Goal: Task Accomplishment & Management: Use online tool/utility

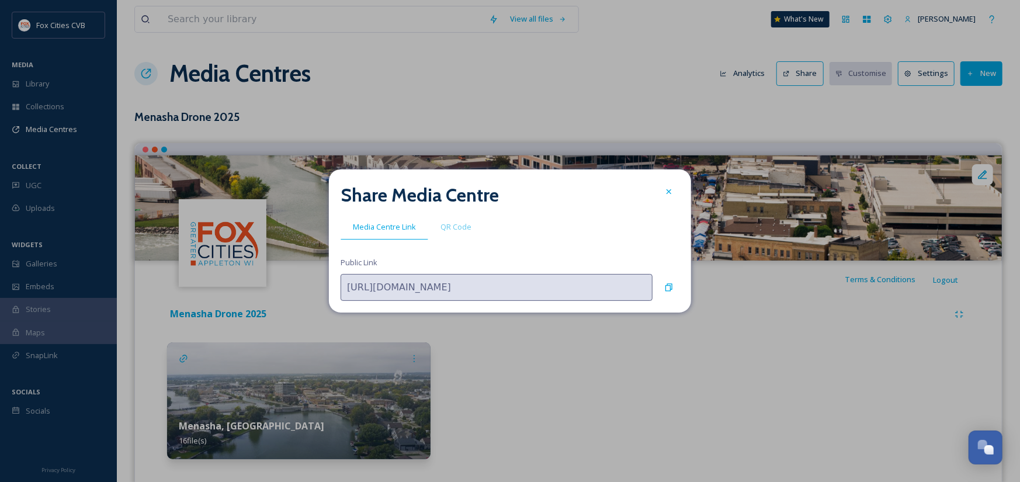
scroll to position [799, 0]
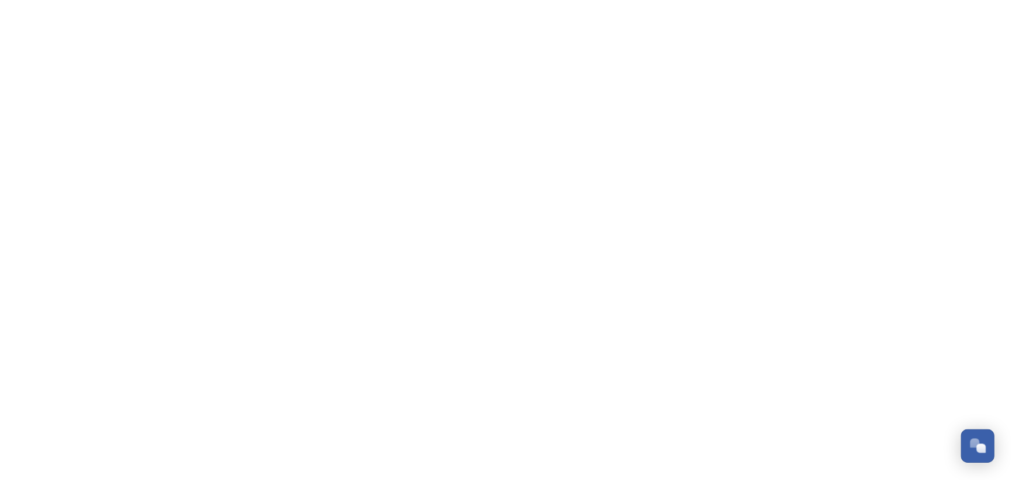
scroll to position [845, 0]
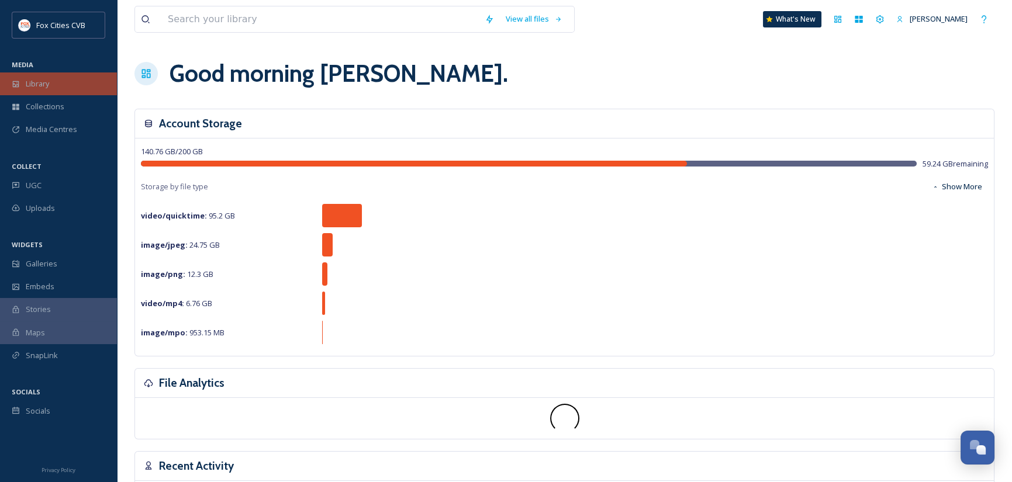
click at [49, 80] on span "Library" at bounding box center [37, 83] width 23 height 11
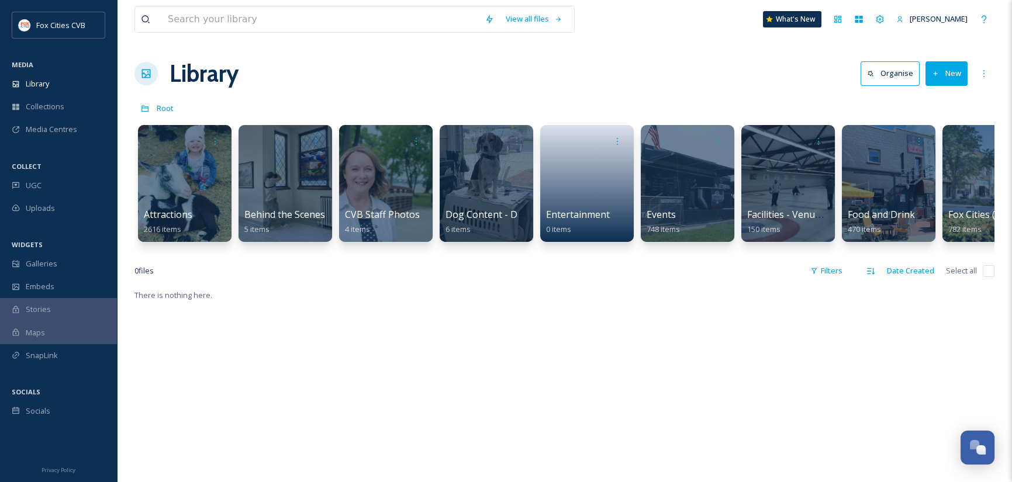
click at [947, 77] on button "New" at bounding box center [946, 73] width 42 height 24
click at [950, 103] on span "File Upload" at bounding box center [941, 100] width 39 height 11
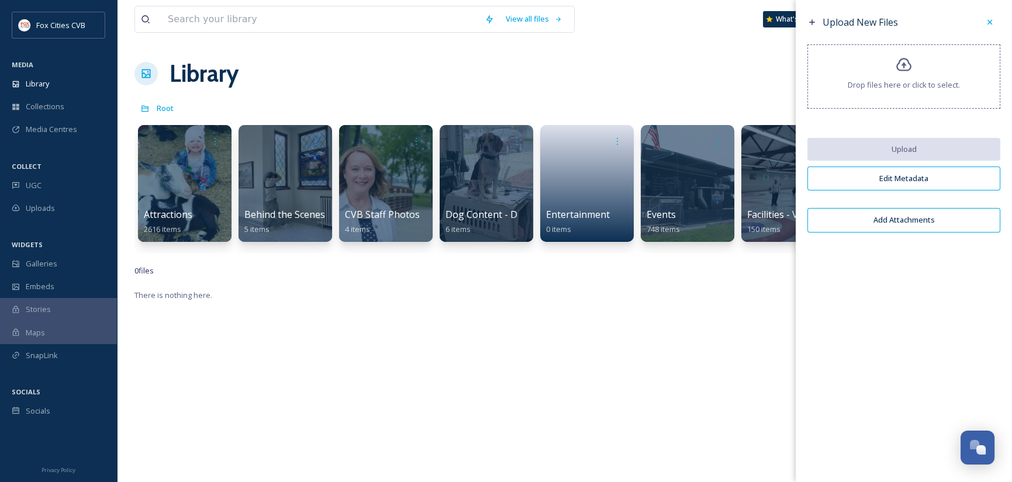
click at [941, 92] on div "Drop files here or click to select." at bounding box center [903, 76] width 193 height 64
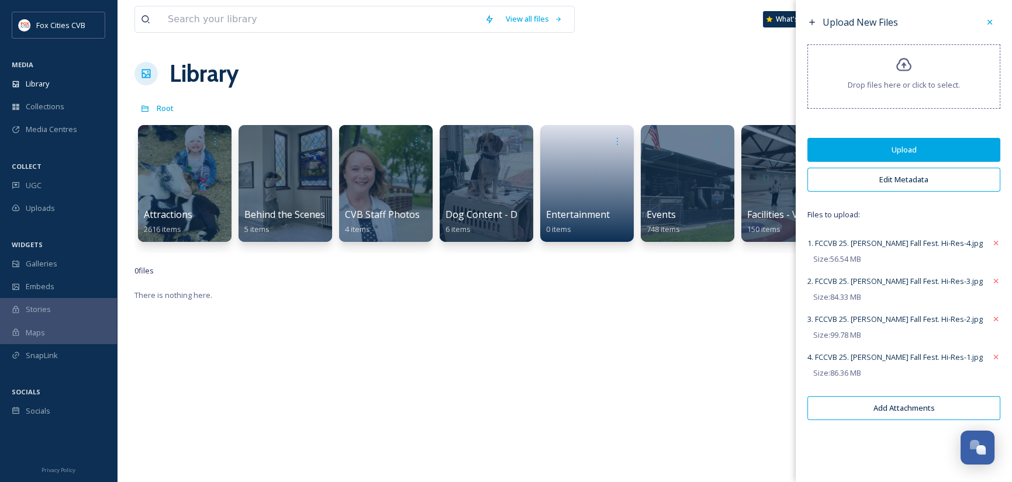
click at [894, 185] on button "Edit Metadata" at bounding box center [903, 180] width 193 height 24
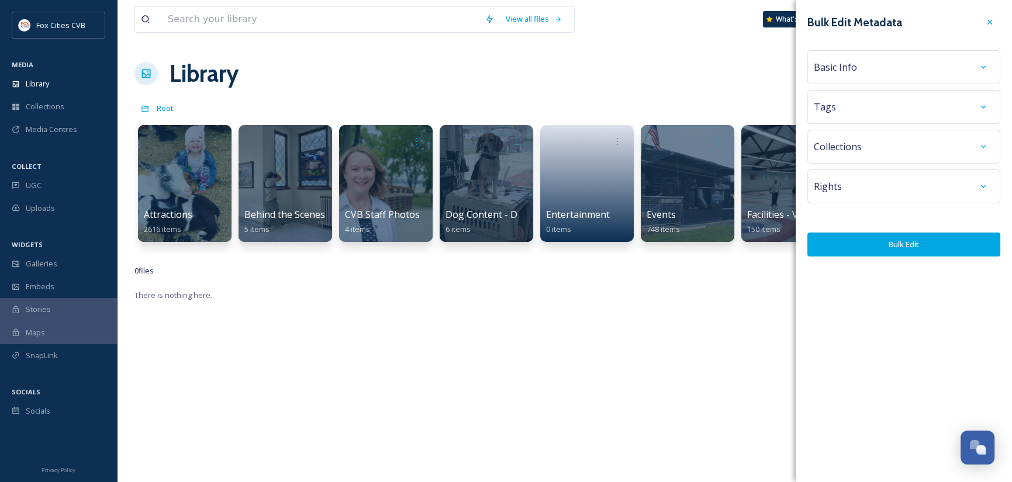
click at [878, 78] on div "Basic Info" at bounding box center [903, 67] width 193 height 34
click at [871, 69] on div "Basic Info" at bounding box center [903, 67] width 180 height 21
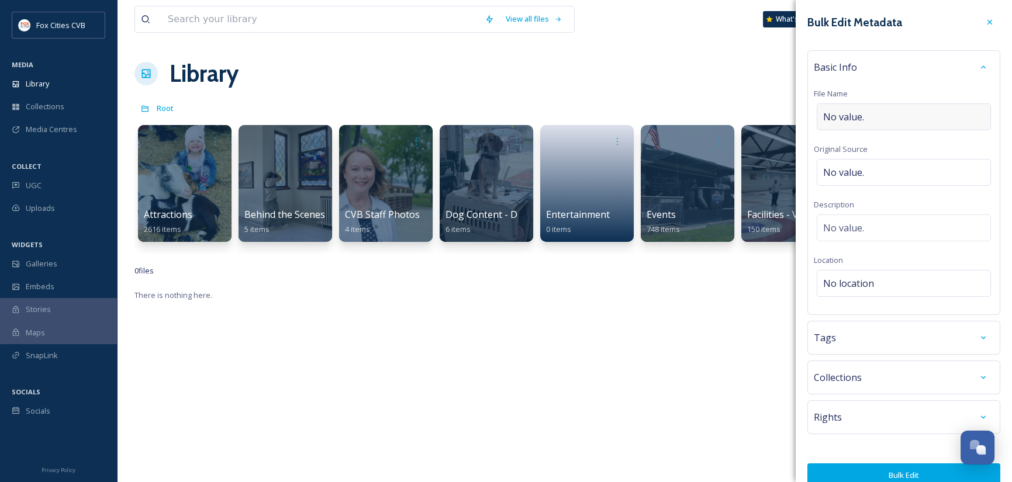
click at [866, 115] on div "No value." at bounding box center [903, 116] width 174 height 27
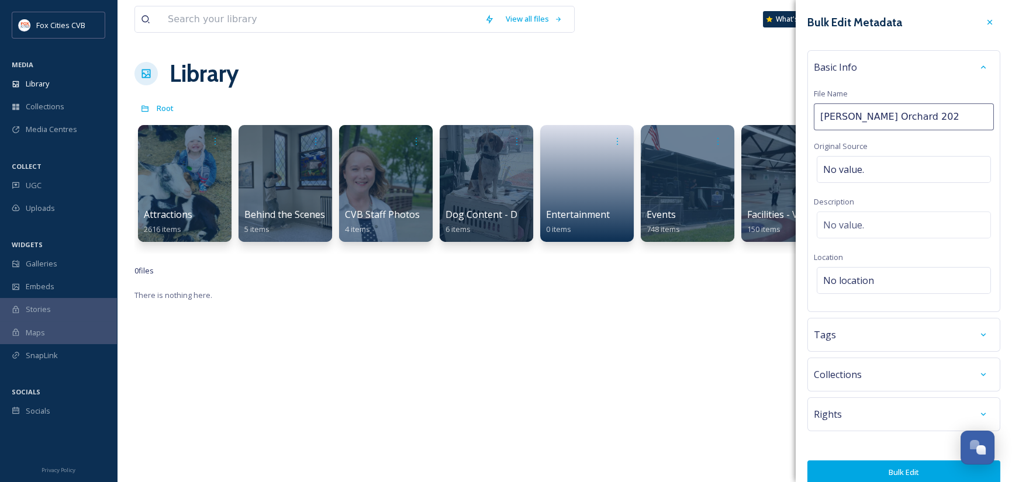
type input "Spranger's Orchard 2025"
click at [888, 168] on div "No value." at bounding box center [903, 169] width 174 height 27
type input "Mirrorless Productions"
click at [879, 282] on div "No location" at bounding box center [903, 280] width 174 height 27
click at [888, 283] on input at bounding box center [903, 284] width 173 height 26
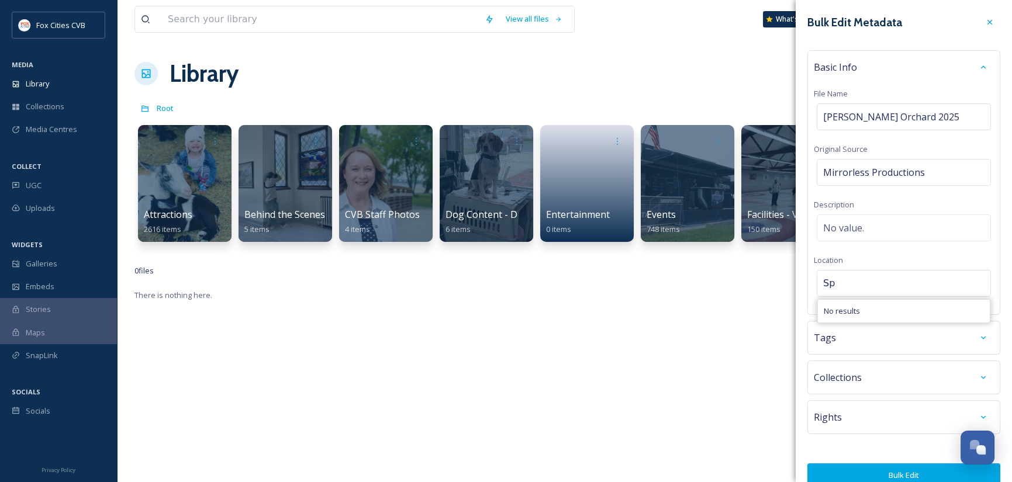
type input "S"
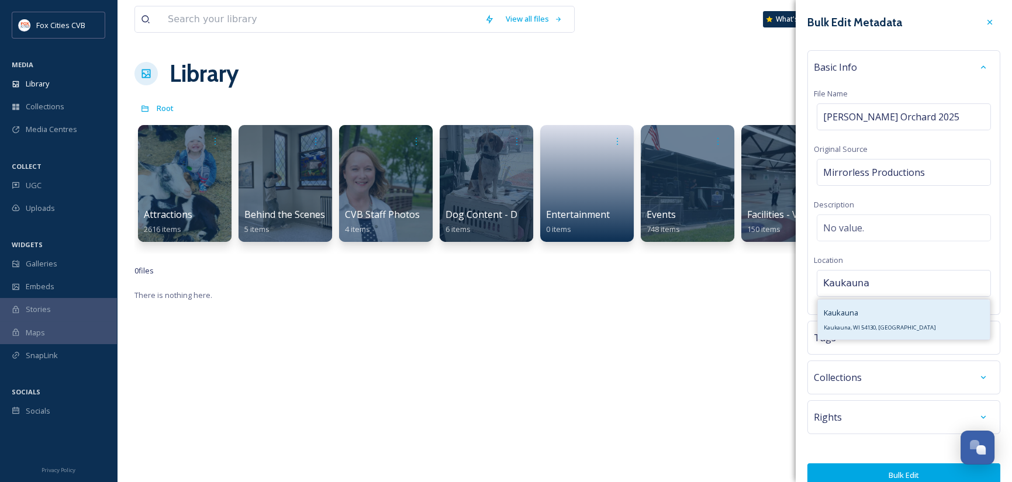
type input "Kaukauna"
click at [866, 323] on div "Kaukauna Kaukauna, WI 54130, USA" at bounding box center [879, 320] width 112 height 28
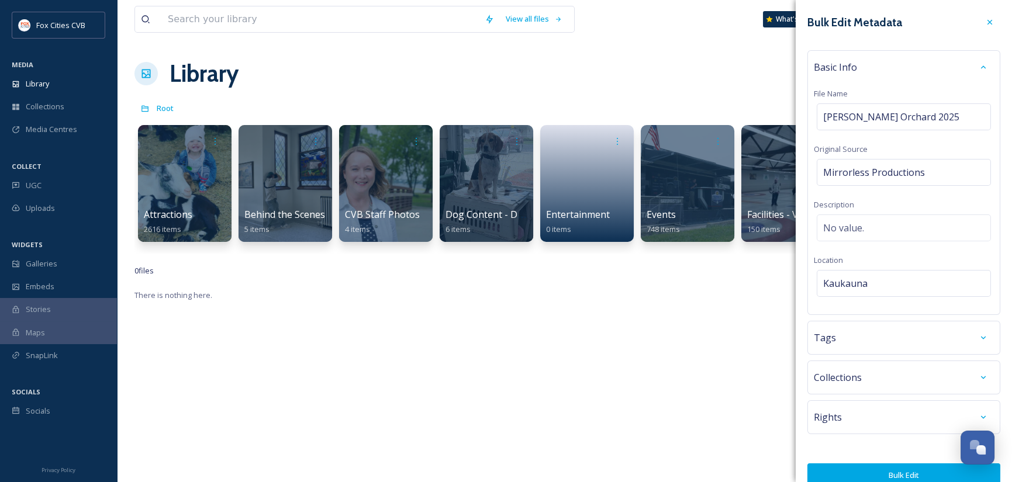
click at [900, 469] on button "Bulk Edit" at bounding box center [903, 475] width 193 height 24
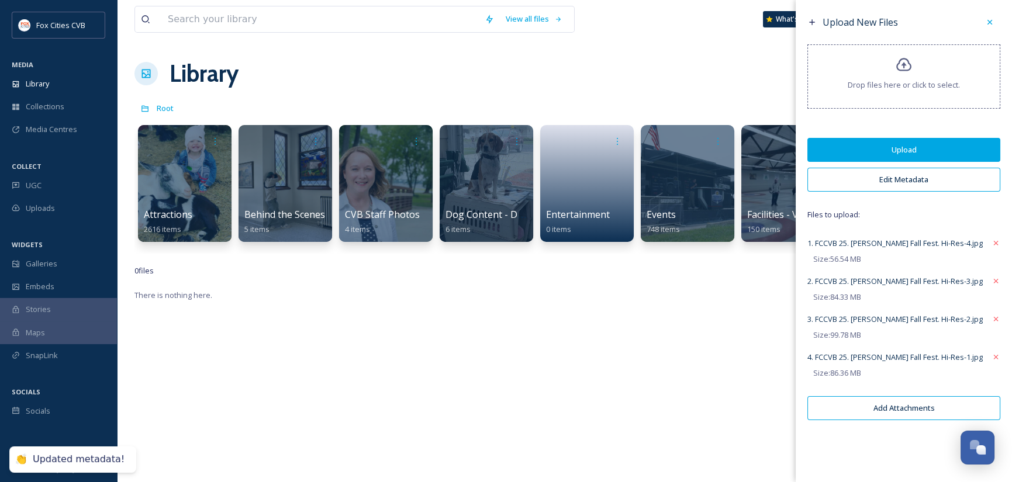
click at [883, 141] on button "Upload" at bounding box center [903, 150] width 193 height 24
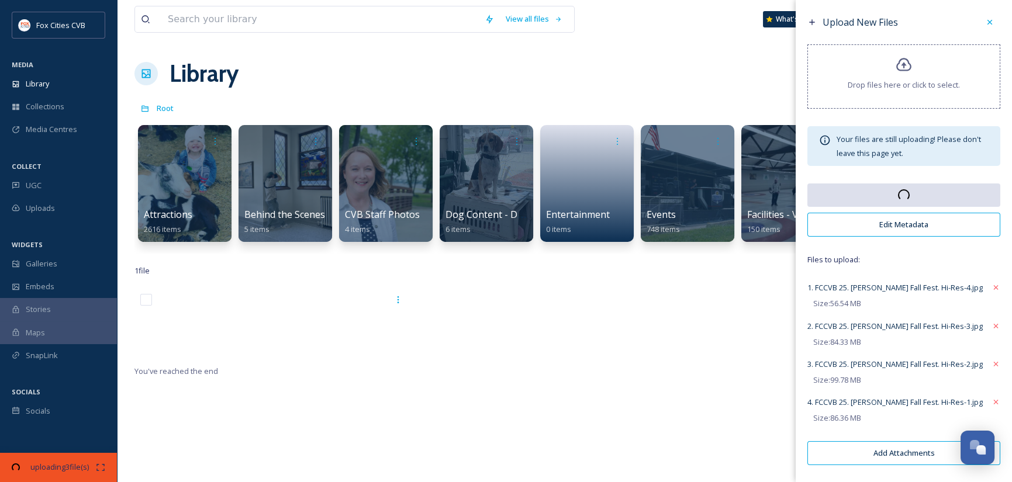
scroll to position [117, 0]
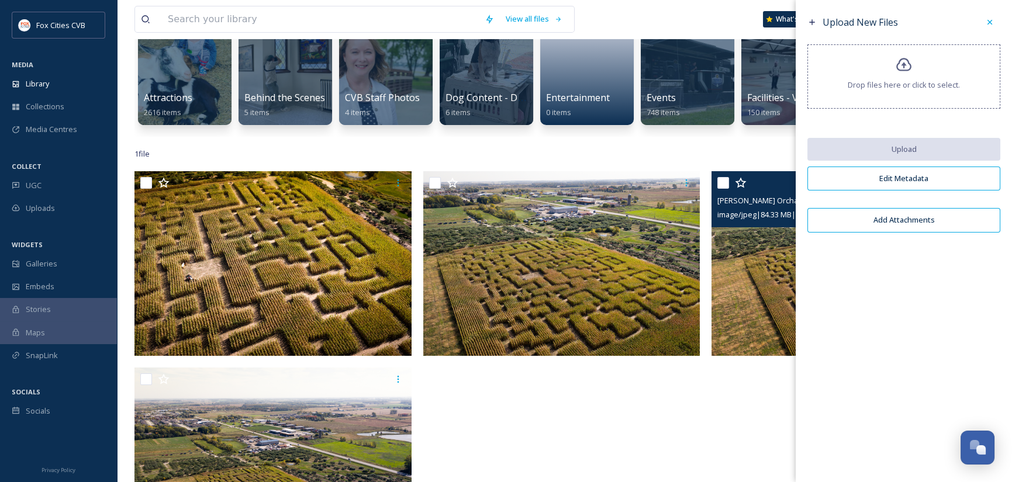
click at [587, 423] on div at bounding box center [564, 364] width 283 height 387
click at [930, 178] on div "View all files What's New Cathy Trebatoski Library Organise New Root Your Selec…" at bounding box center [564, 268] width 895 height 770
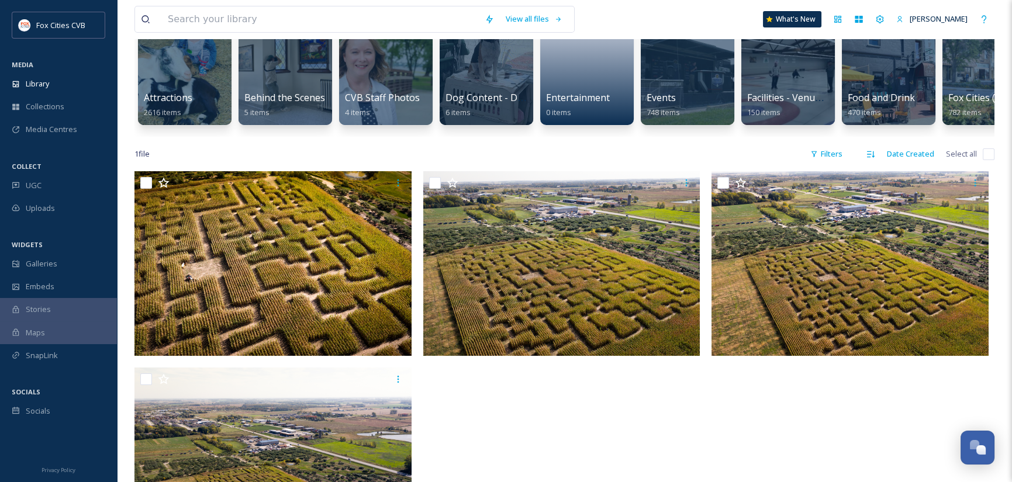
click at [591, 397] on div at bounding box center [564, 364] width 283 height 387
click at [951, 160] on span "Select all" at bounding box center [961, 153] width 31 height 11
click at [986, 160] on input "checkbox" at bounding box center [988, 154] width 12 height 12
checkbox input "true"
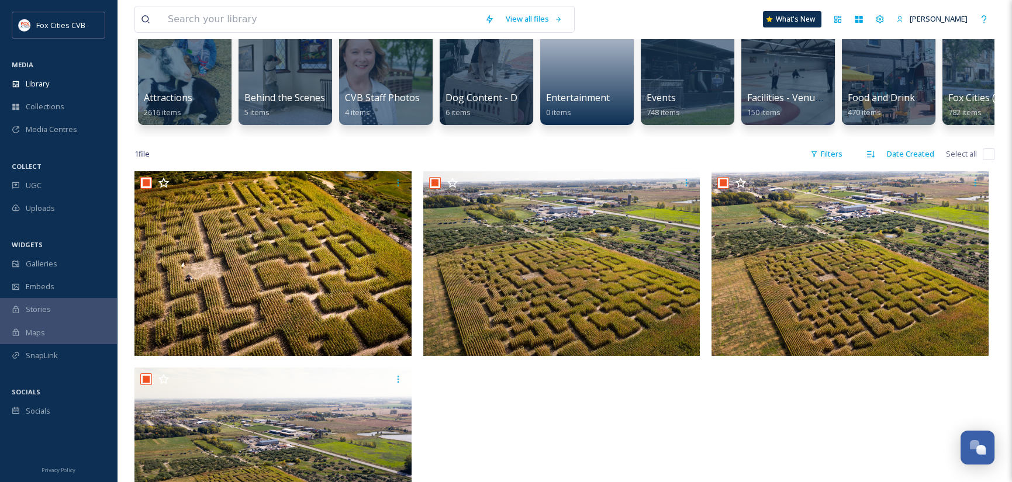
checkbox input "true"
click at [992, 160] on input "checkbox" at bounding box center [988, 154] width 12 height 12
click at [987, 159] on input "checkbox" at bounding box center [988, 154] width 12 height 12
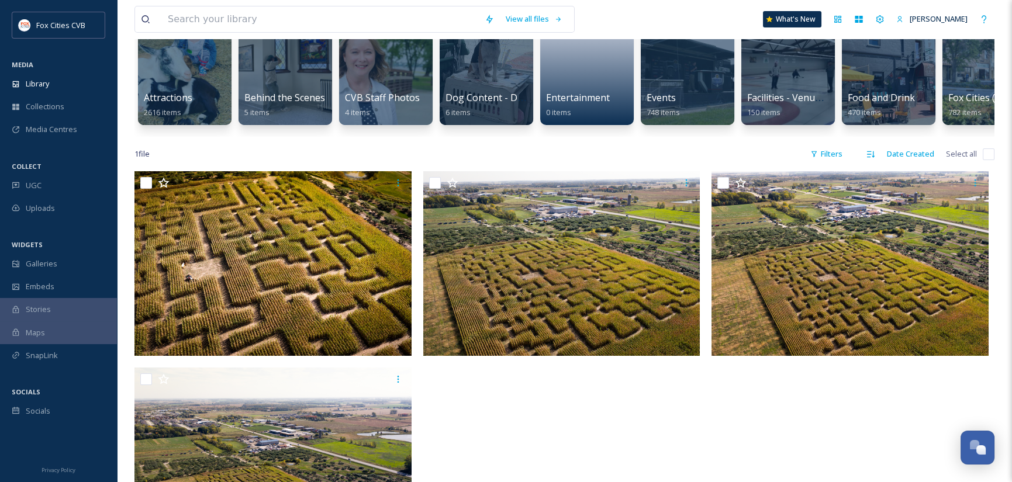
checkbox input "false"
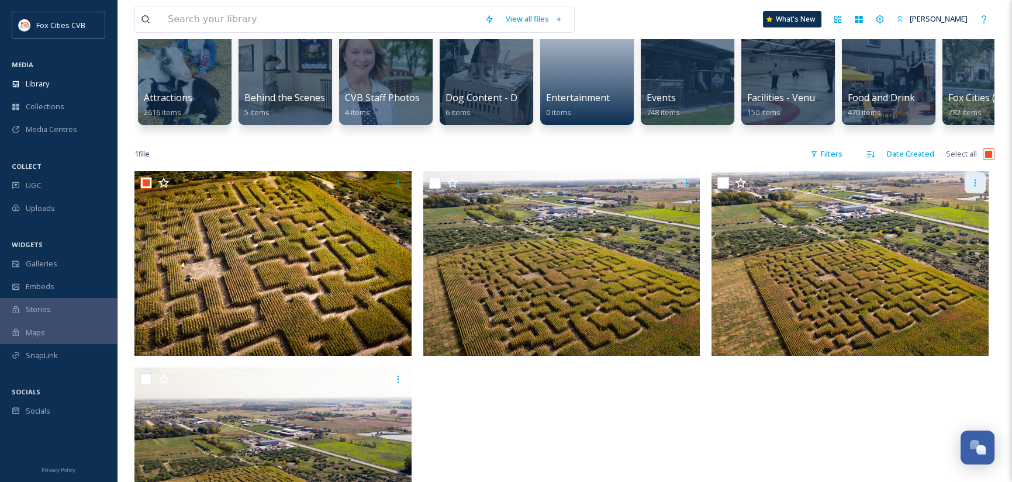
checkbox input "true"
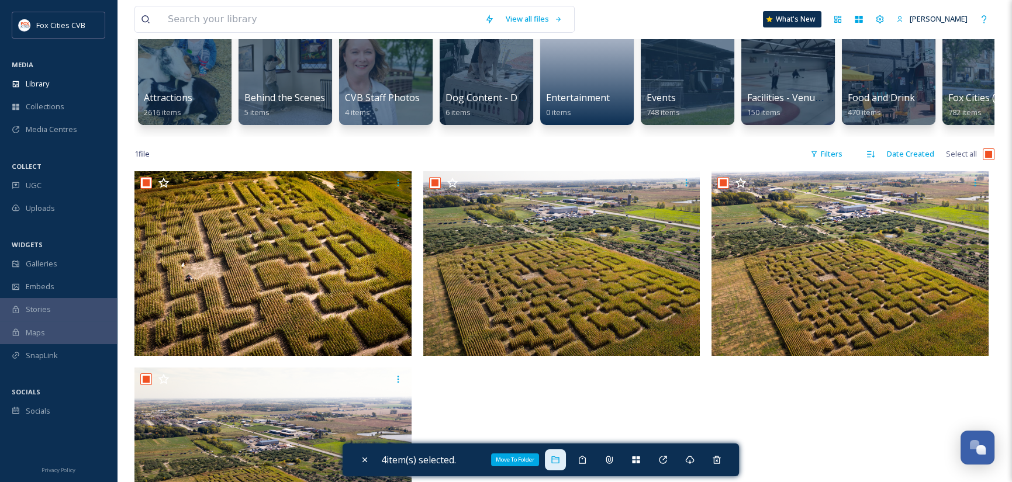
click at [552, 460] on div "Move To Folder" at bounding box center [555, 459] width 21 height 21
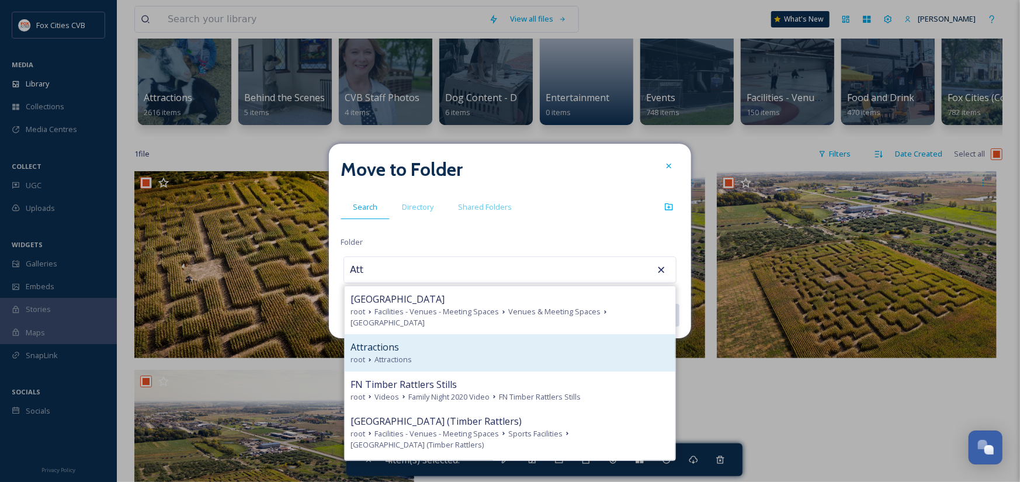
click at [397, 340] on span "Attractions" at bounding box center [375, 347] width 49 height 14
type input "Attractions"
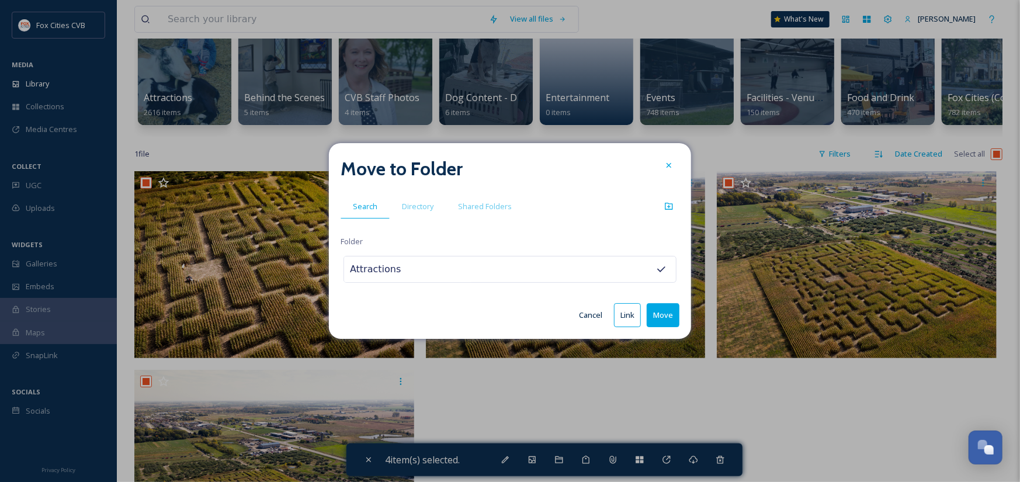
click at [662, 313] on button "Move" at bounding box center [663, 315] width 33 height 24
checkbox input "false"
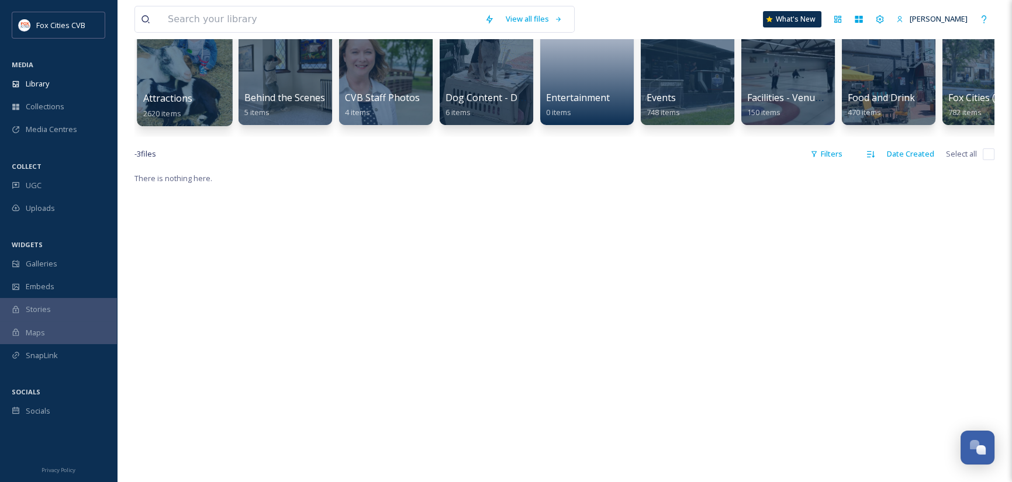
click at [209, 93] on div "Attractions 2620 items" at bounding box center [185, 105] width 84 height 29
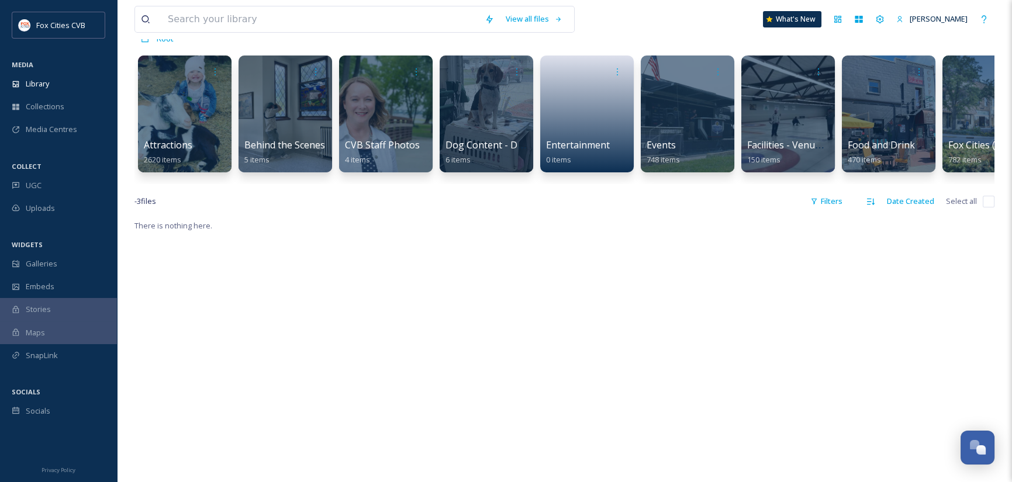
scroll to position [0, 0]
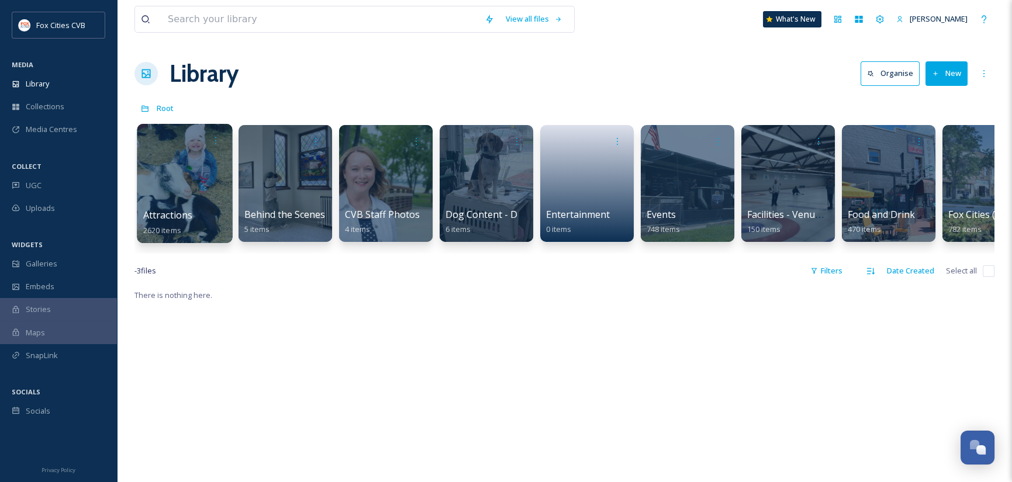
click at [169, 158] on div at bounding box center [184, 183] width 95 height 119
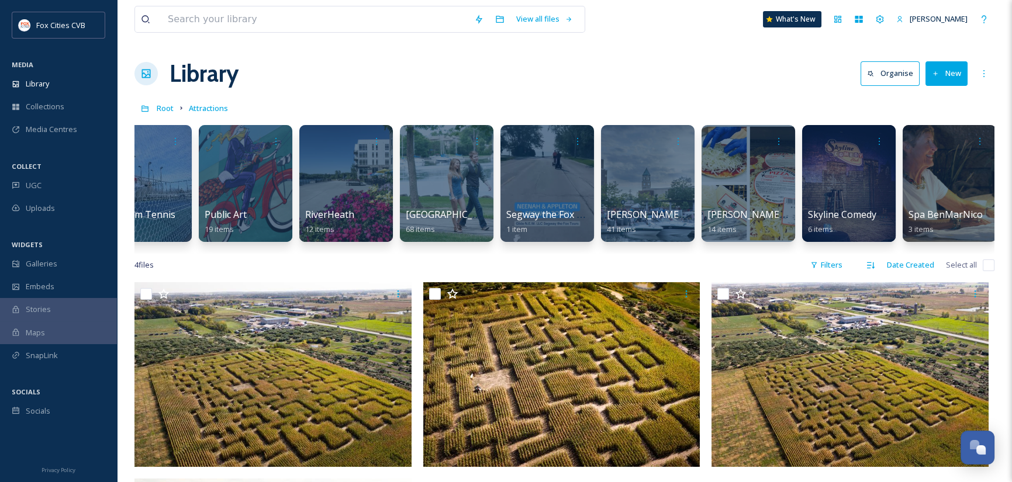
scroll to position [0, 5939]
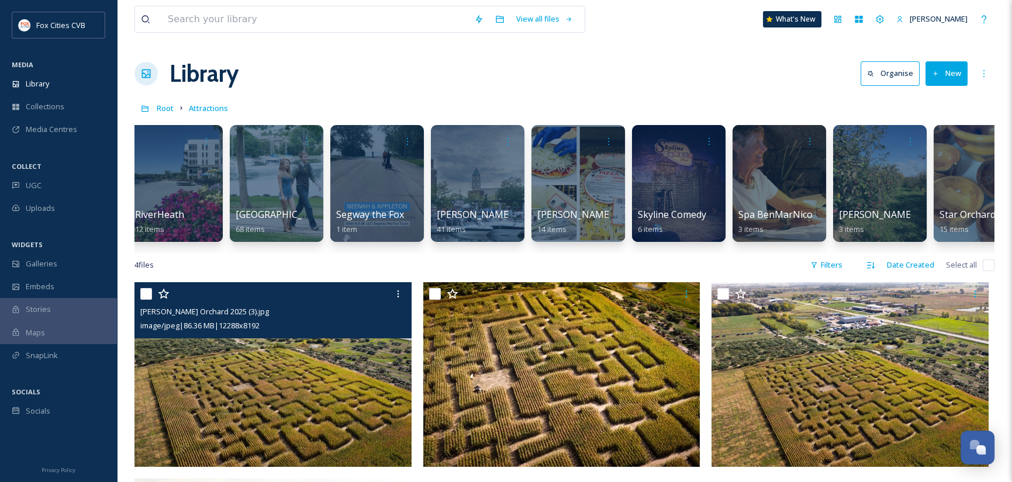
click at [145, 300] on input "checkbox" at bounding box center [146, 294] width 12 height 12
checkbox input "true"
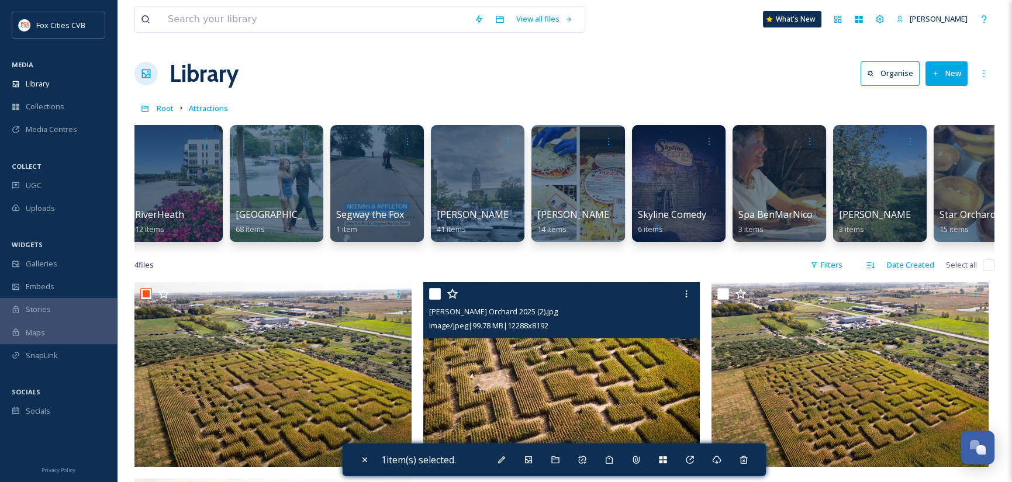
click at [433, 300] on input "checkbox" at bounding box center [435, 294] width 12 height 12
checkbox input "true"
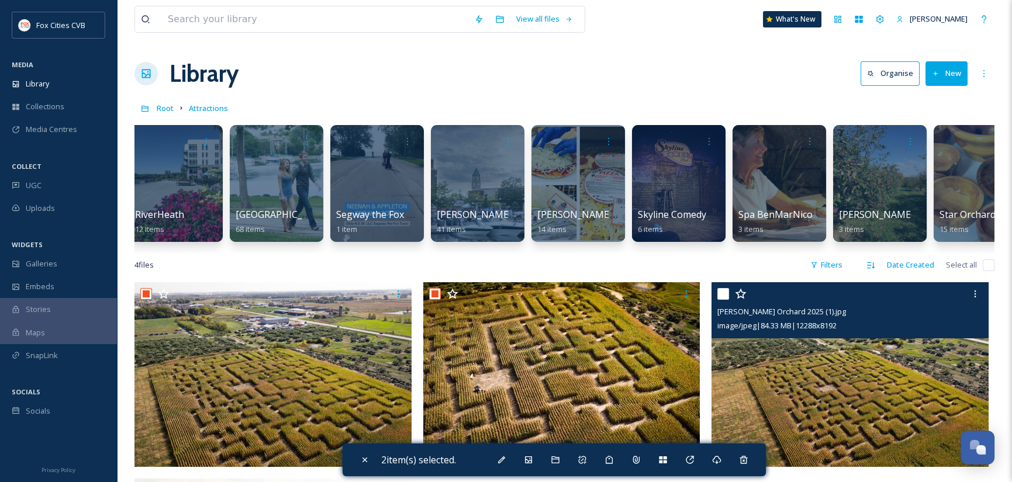
click at [726, 300] on input "checkbox" at bounding box center [723, 294] width 12 height 12
checkbox input "true"
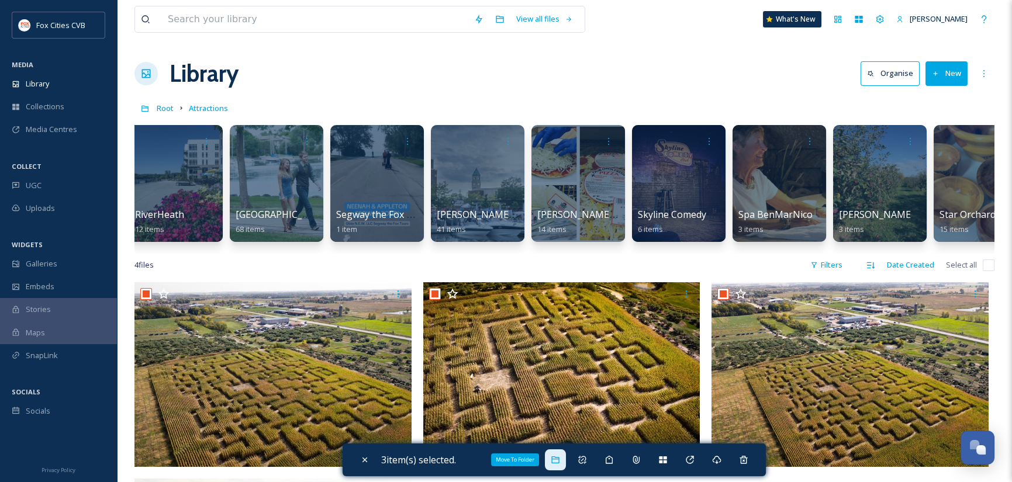
click at [552, 457] on div "Move To Folder" at bounding box center [555, 459] width 21 height 21
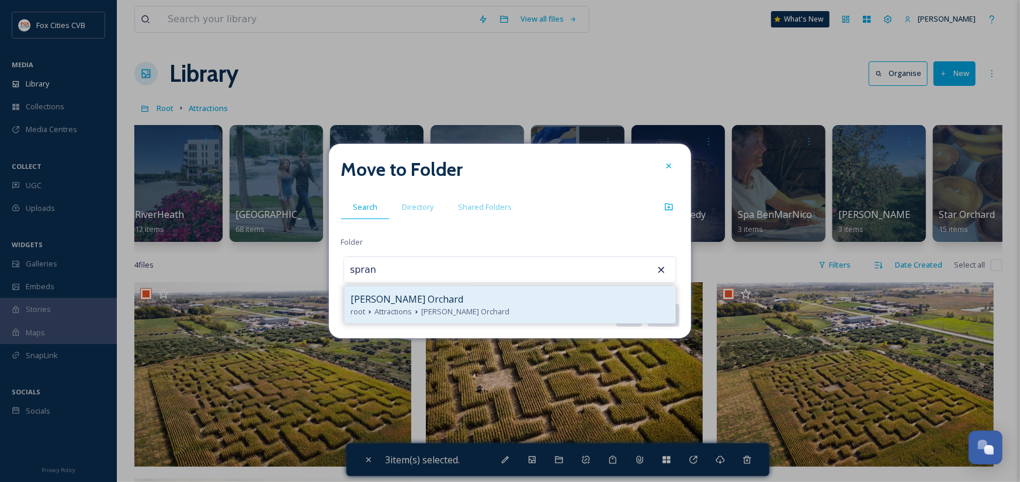
click at [424, 310] on span "Sprangers Orchard" at bounding box center [465, 311] width 88 height 11
type input "Sprangers Orchard"
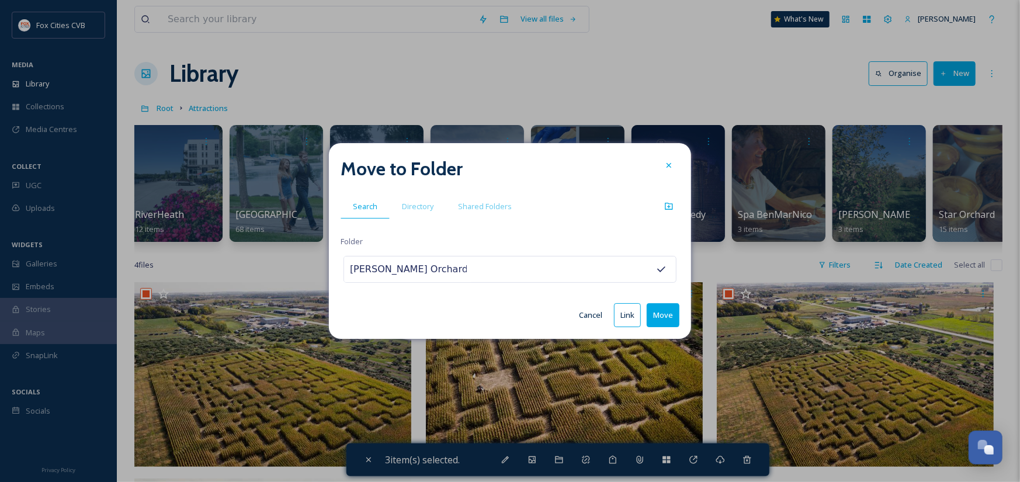
click at [672, 316] on button "Move" at bounding box center [663, 315] width 33 height 24
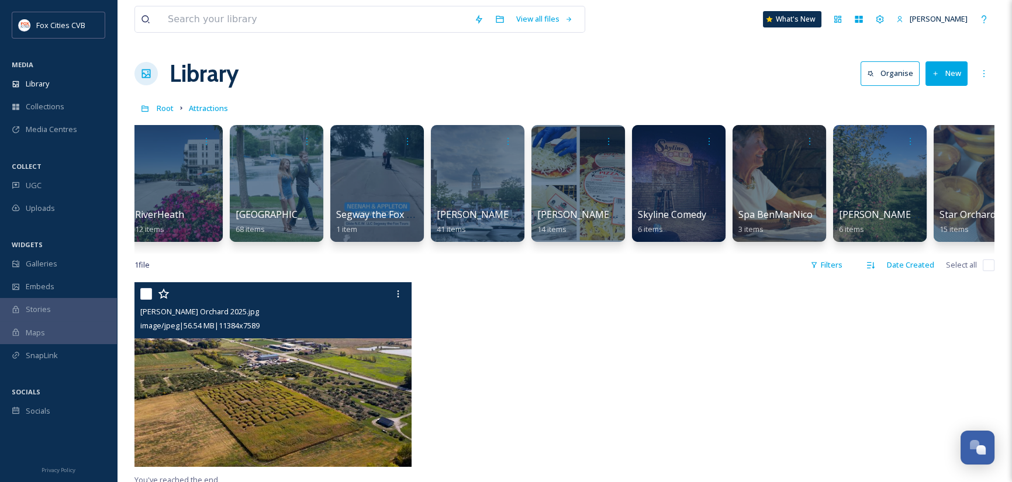
click at [146, 300] on input "checkbox" at bounding box center [146, 294] width 12 height 12
checkbox input "true"
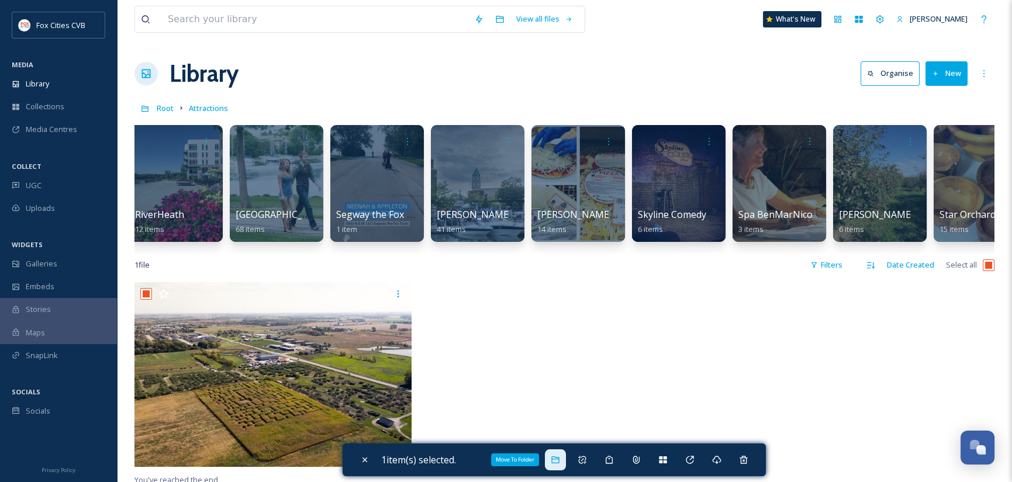
click at [555, 460] on icon at bounding box center [554, 459] width 9 height 9
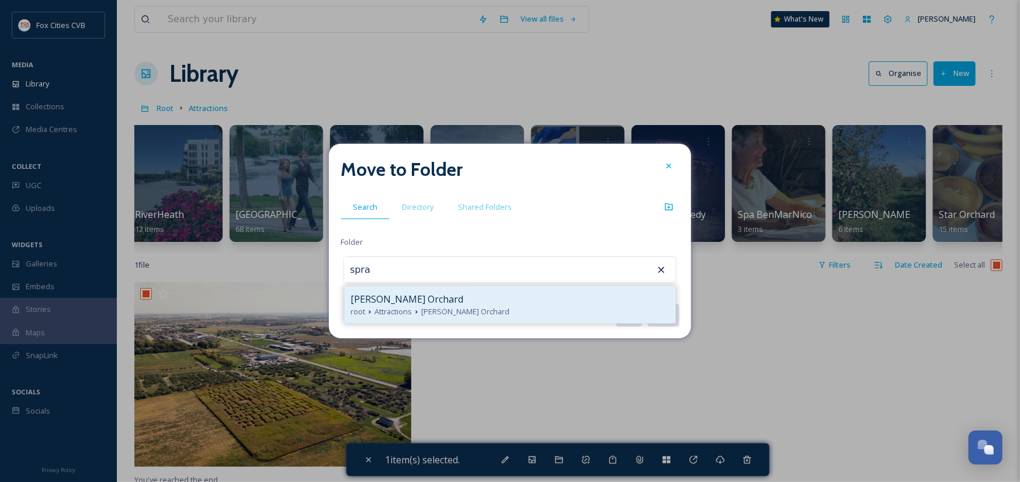
click at [438, 298] on div "Sprangers Orchard" at bounding box center [510, 299] width 319 height 14
type input "Sprangers Orchard"
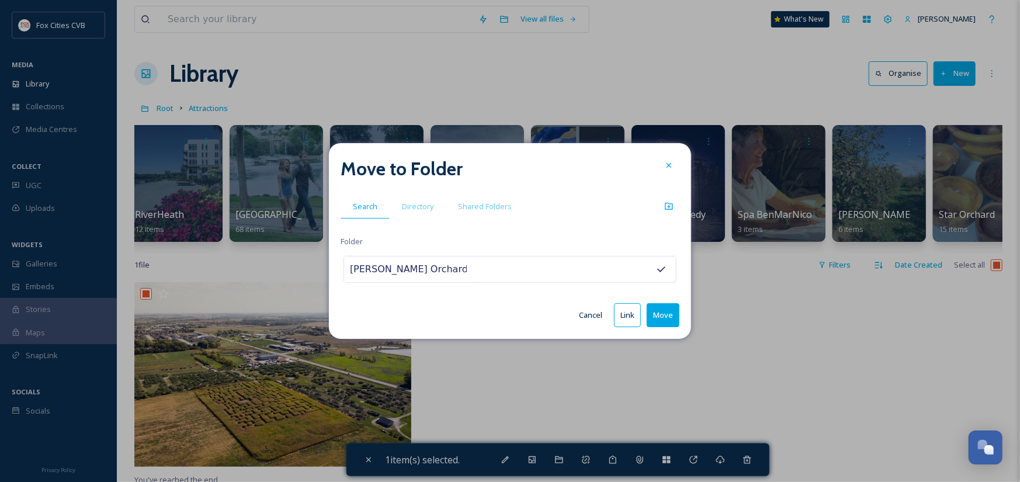
click at [669, 315] on button "Move" at bounding box center [663, 315] width 33 height 24
checkbox input "false"
